Goal: Information Seeking & Learning: Learn about a topic

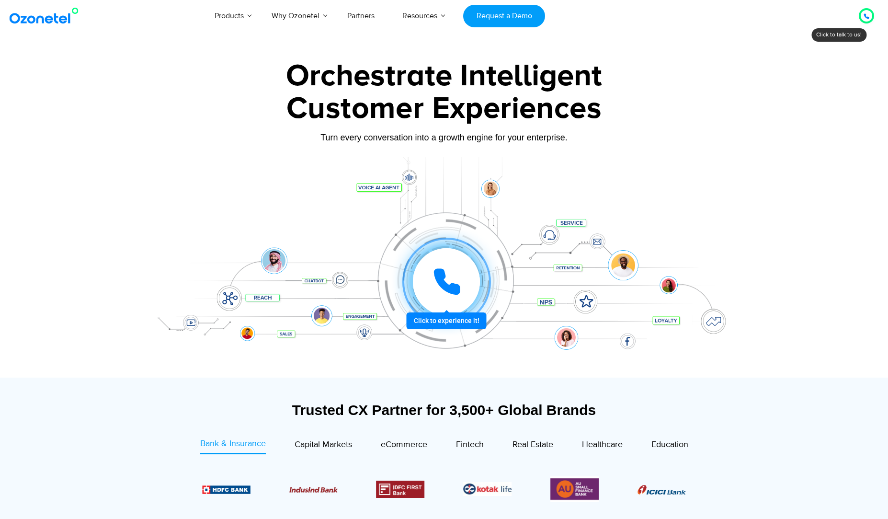
click at [364, 374] on div at bounding box center [444, 267] width 599 height 220
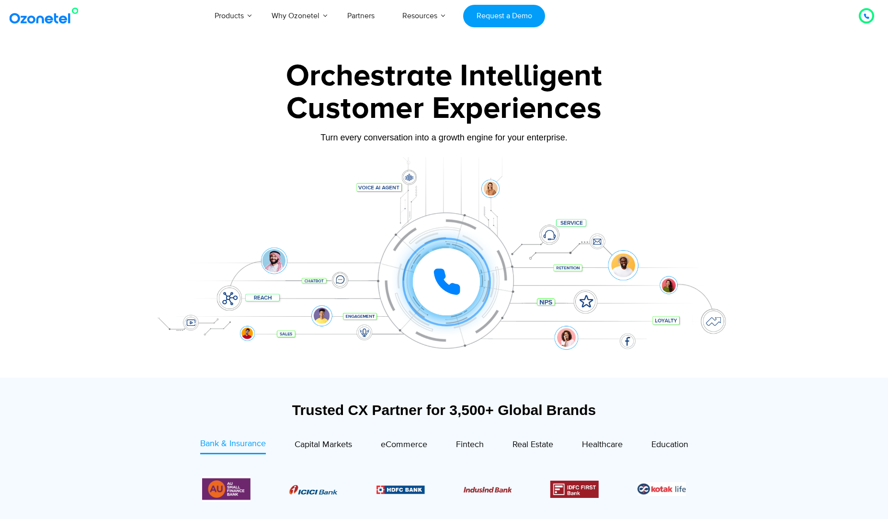
click at [691, 144] on div "Turn every conversation into a growth engine for your enterprise." at bounding box center [444, 145] width 599 height 6
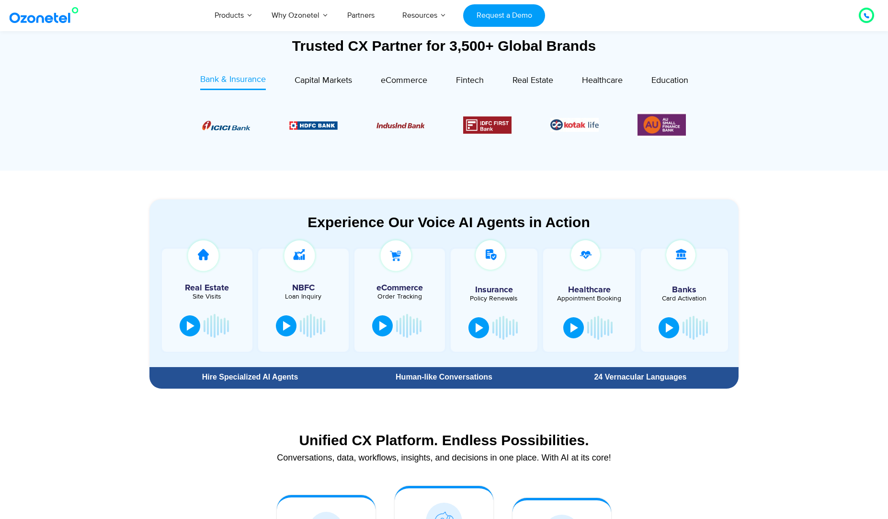
scroll to position [370, 0]
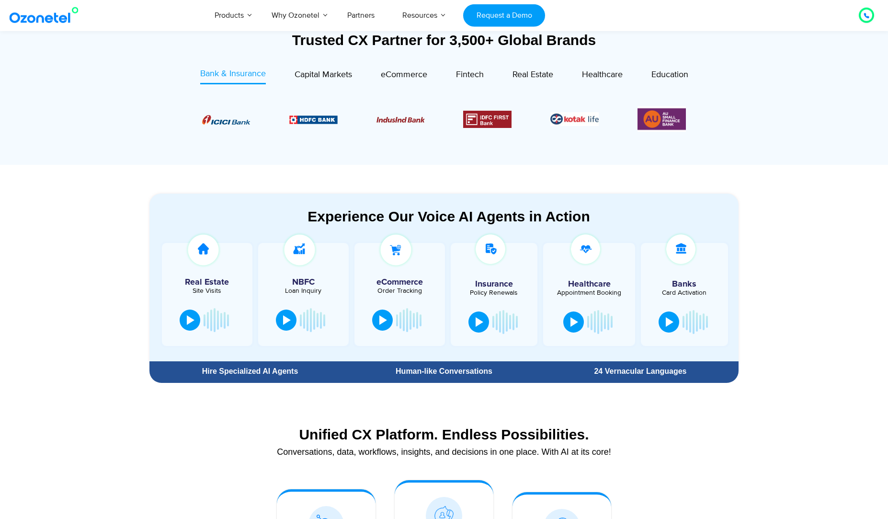
click at [815, 104] on section "Trusted CX Partner for 3,500+ Global Brands Bank & Insurance Capital Markets" at bounding box center [444, 86] width 888 height 157
click at [837, 205] on section "Experience Our Voice AI Agents in Action Real Estate Site Visits NBFC Loan Inqu…" at bounding box center [444, 276] width 888 height 222
click at [838, 206] on section "Experience Our Voice AI Agents in Action Real Estate Site Visits NBFC Loan Inqu…" at bounding box center [444, 276] width 888 height 222
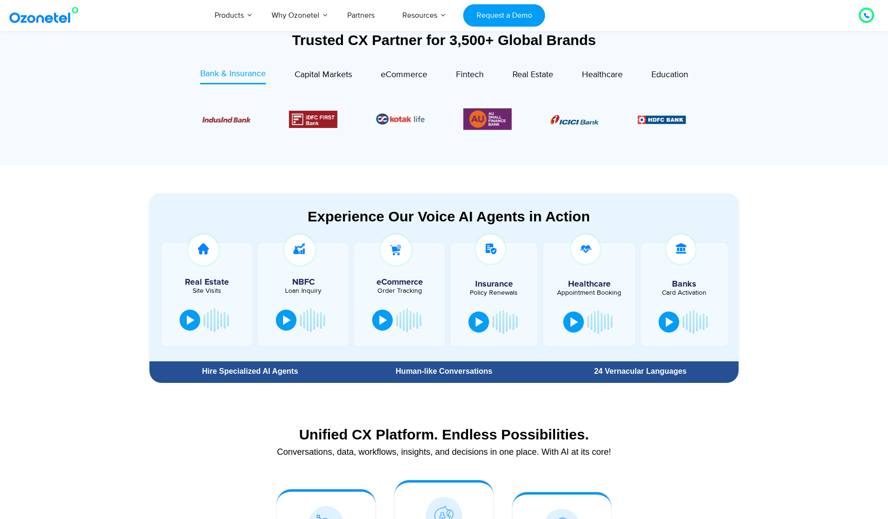
click at [847, 172] on section "Experience Our Voice AI Agents in Action Real Estate Site Visits NBFC Loan Inqu…" at bounding box center [444, 276] width 888 height 222
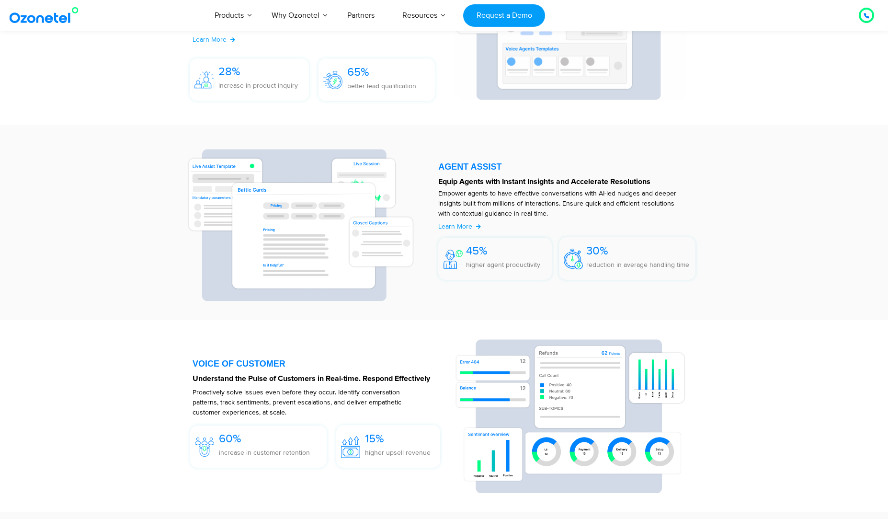
scroll to position [1160, 0]
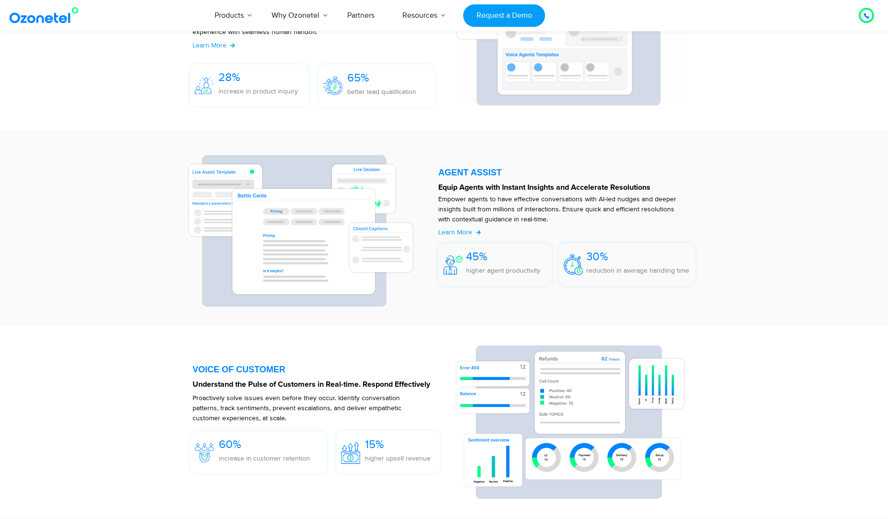
click at [833, 91] on section "VOICE AI AGENTS Drive Cohesive Experiences at Scale, with a Human Touch Engage …" at bounding box center [444, 46] width 888 height 169
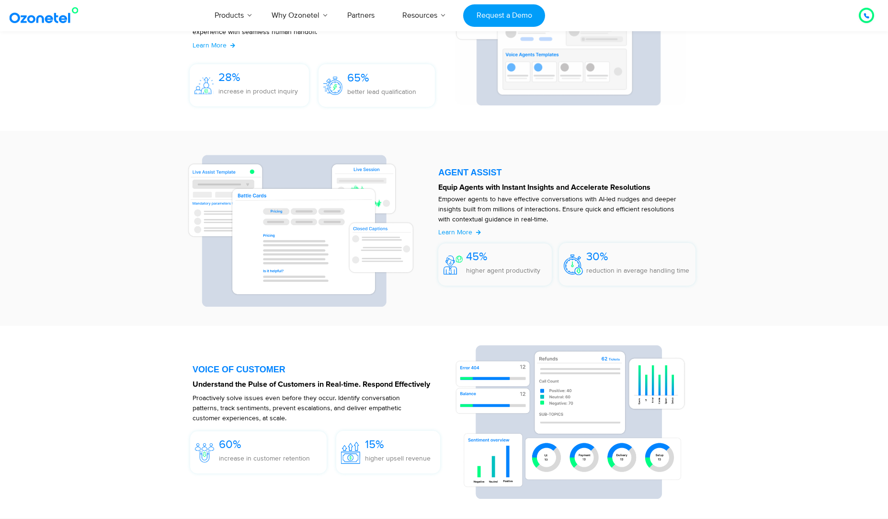
click at [777, 288] on section "AGENT ASSIST Equip Agents with Instant Insights and Accelerate Resolutions Empo…" at bounding box center [444, 228] width 888 height 195
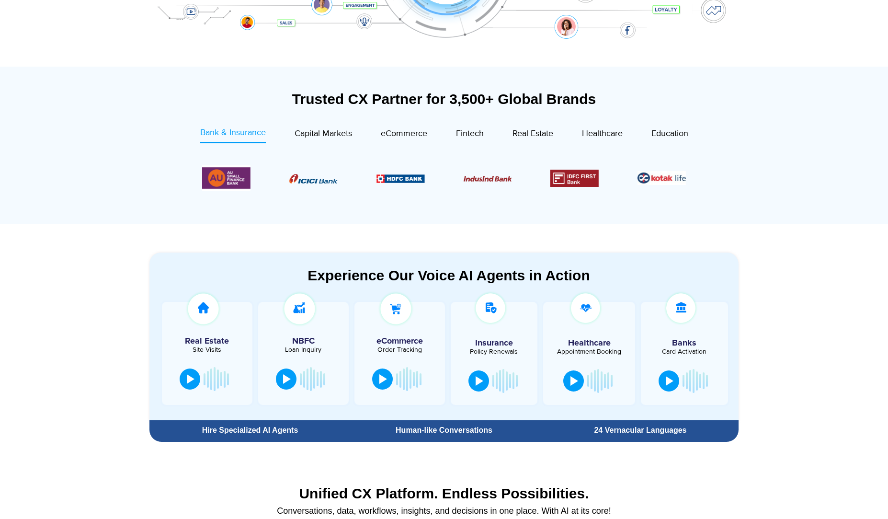
scroll to position [0, 0]
